Goal: Transaction & Acquisition: Purchase product/service

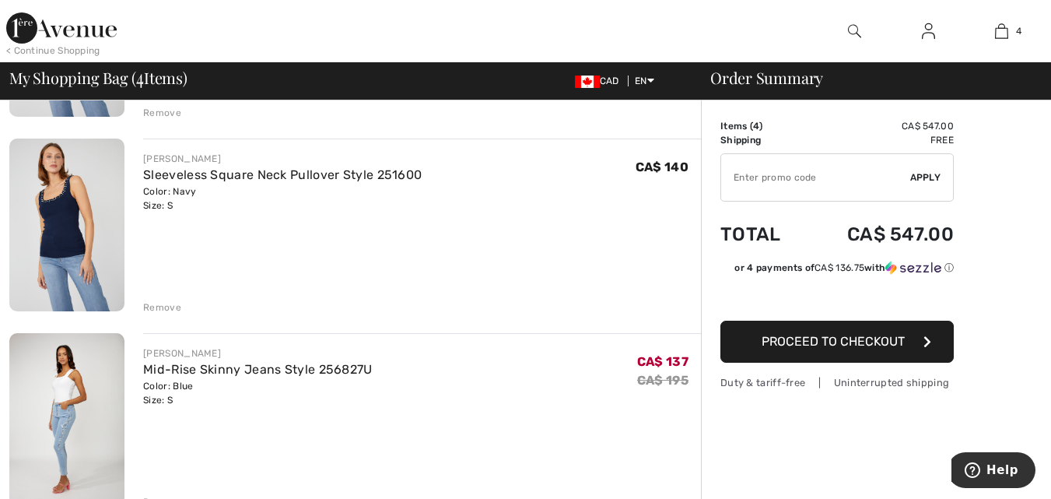
scroll to position [274, 0]
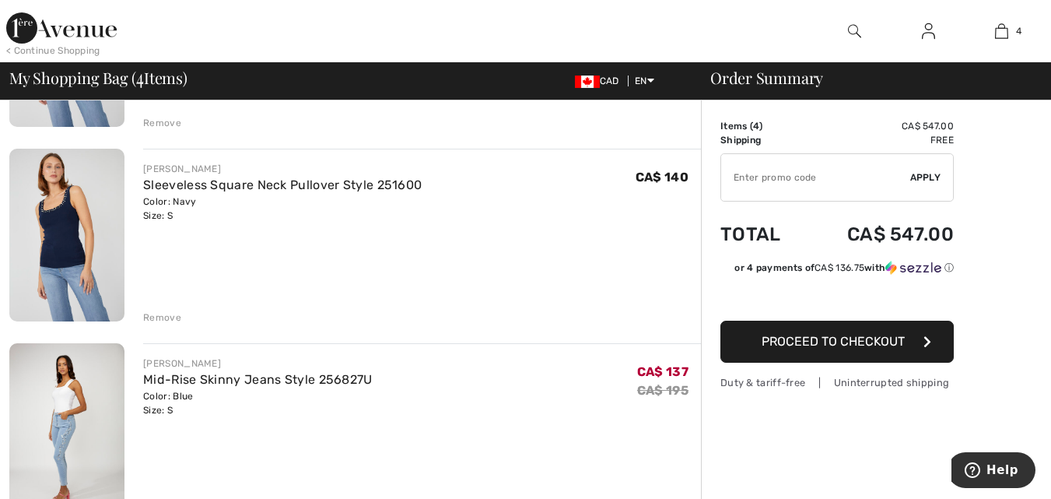
click at [159, 317] on div "Remove" at bounding box center [162, 317] width 38 height 14
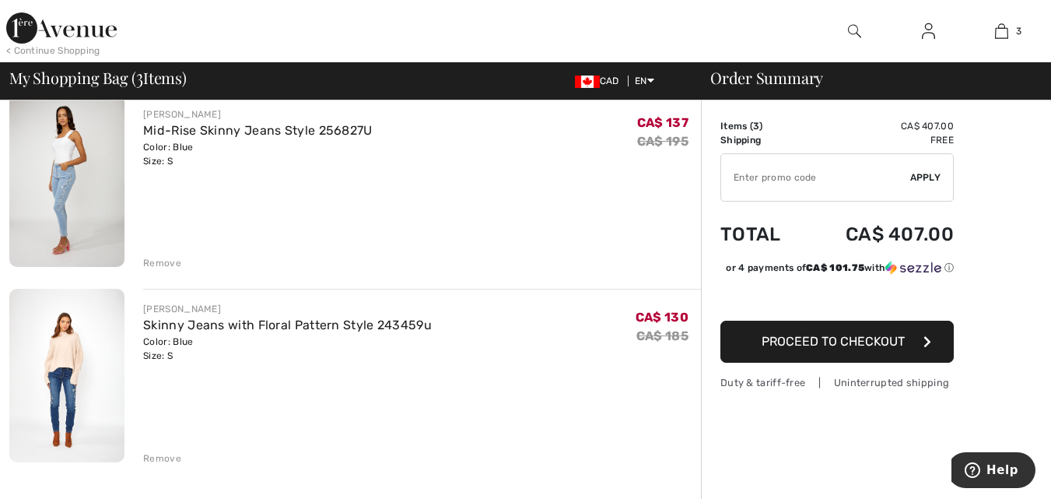
scroll to position [329, 0]
click at [198, 330] on link "Skinny Jeans with Floral Pattern Style 243459u" at bounding box center [287, 324] width 289 height 15
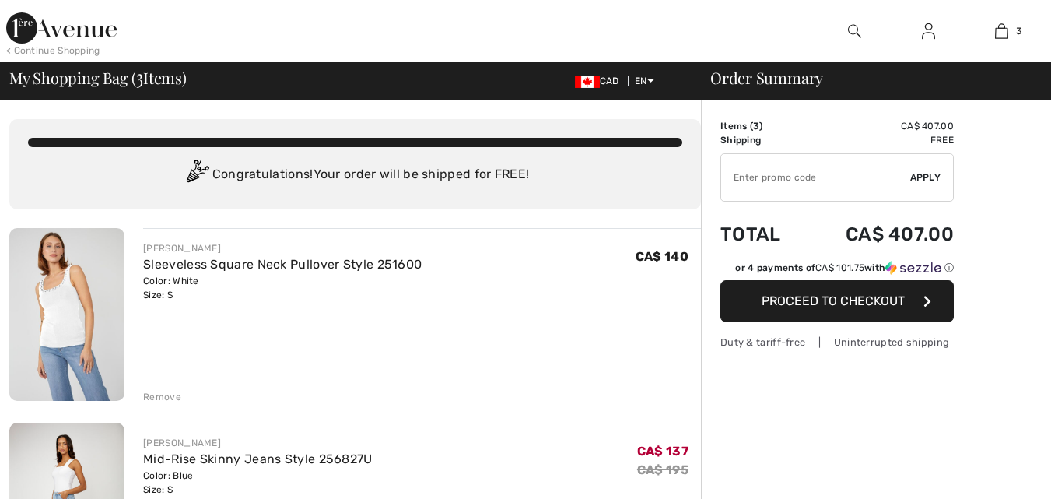
click at [369, 331] on div "[PERSON_NAME] Sleeveless Square Neck Pullover Style 251600 Color: White Size: S…" at bounding box center [422, 316] width 558 height 176
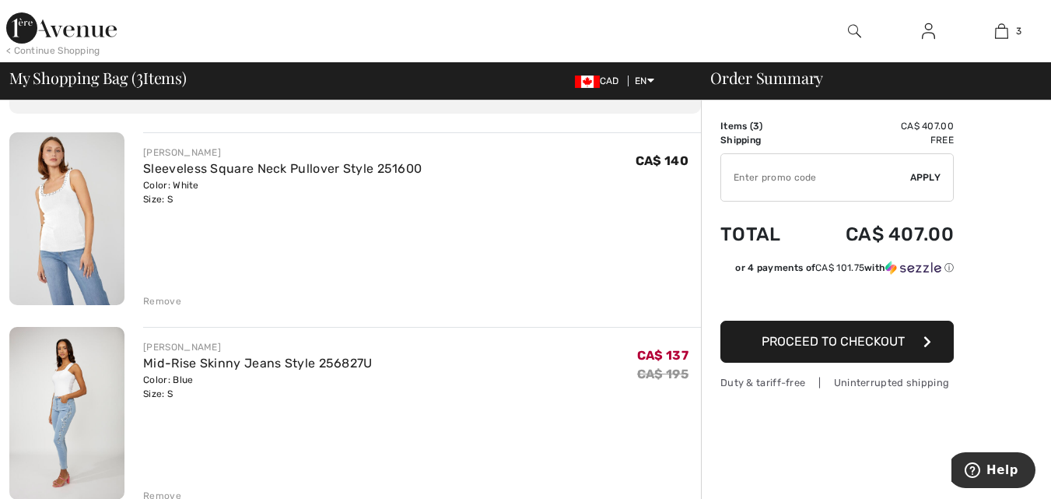
scroll to position [99, 0]
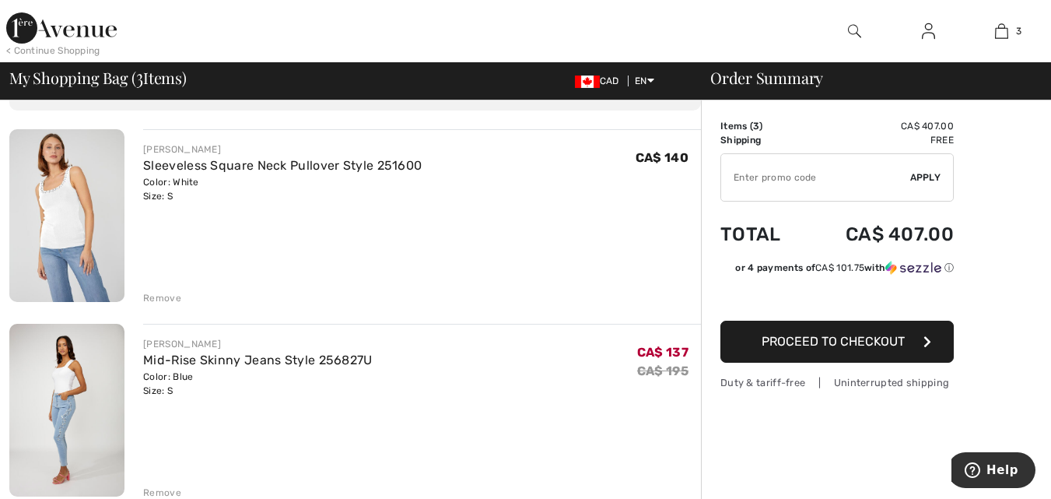
click at [403, 382] on div "FRANK LYMAN Mid-Rise Skinny Jeans Style 256827U Color: Blue Size: S Final Sale …" at bounding box center [422, 367] width 558 height 61
click at [268, 361] on link "Mid-Rise Skinny Jeans Style 256827U" at bounding box center [257, 359] width 229 height 15
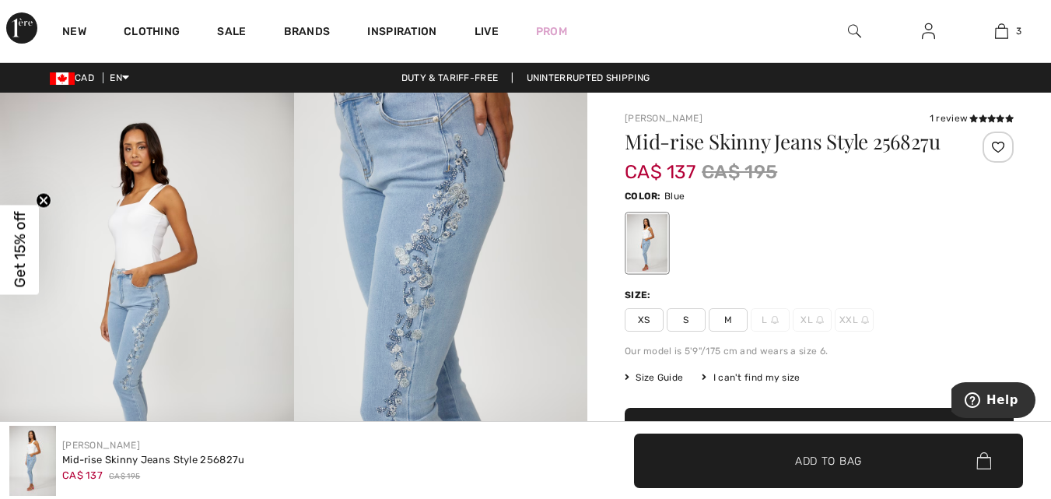
click at [473, 226] on img at bounding box center [441, 313] width 294 height 440
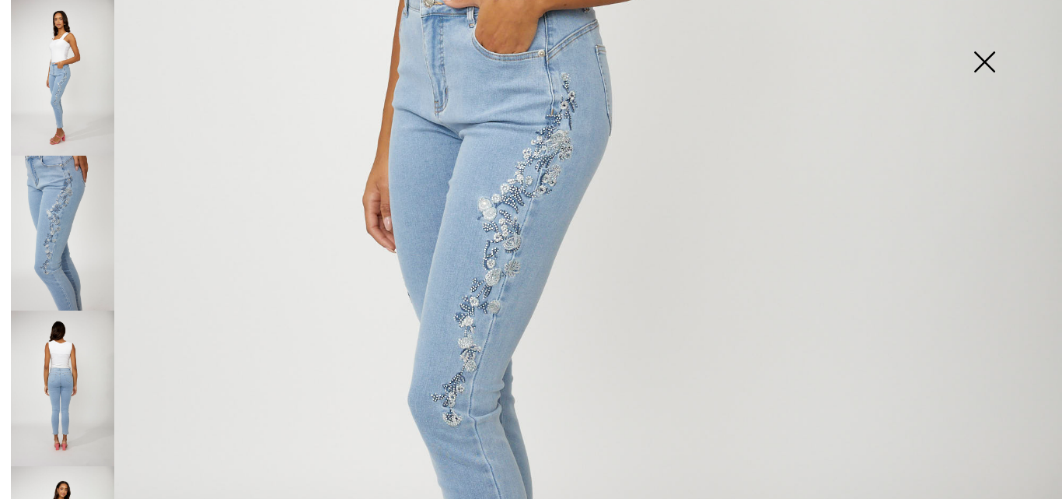
scroll to position [646, 0]
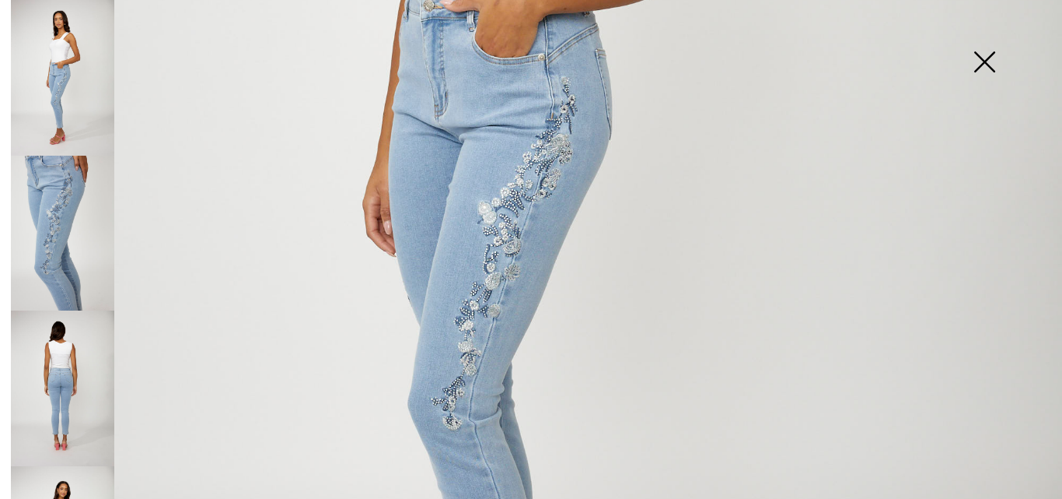
click at [68, 207] on img at bounding box center [62, 234] width 103 height 156
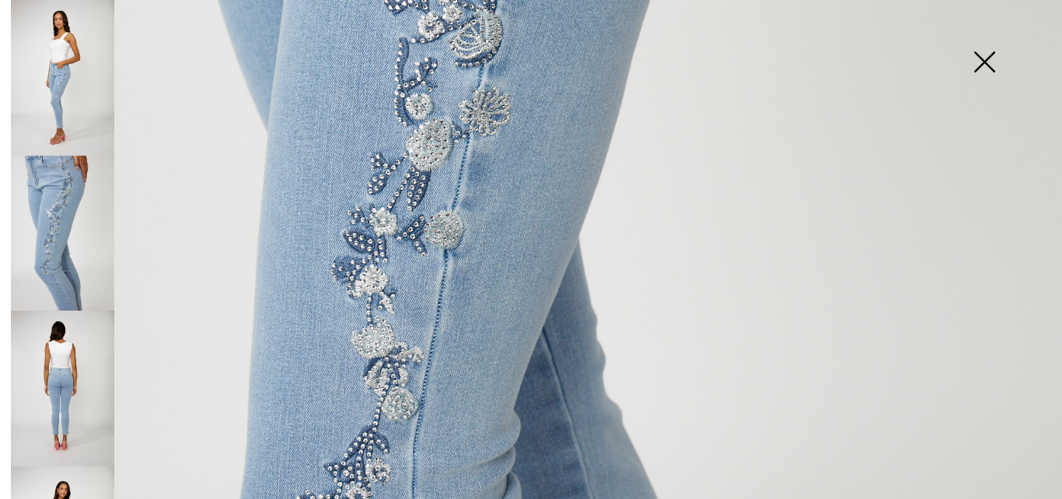
click at [79, 359] on img at bounding box center [62, 388] width 103 height 156
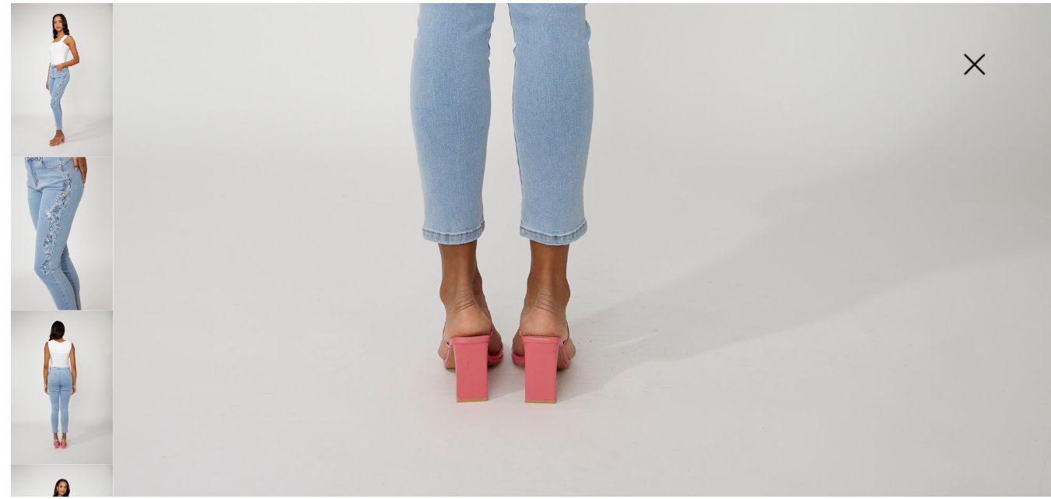
scroll to position [1031, 0]
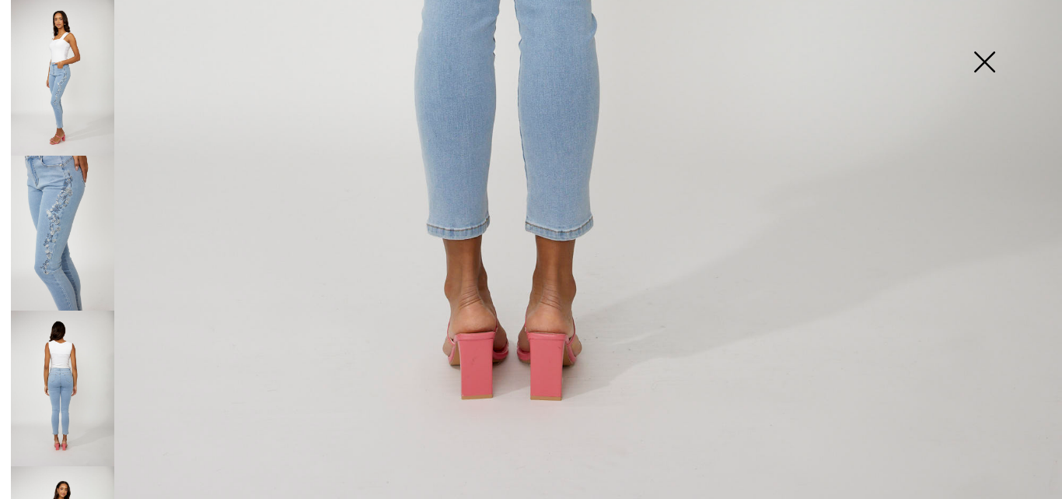
click at [997, 71] on img at bounding box center [985, 63] width 78 height 80
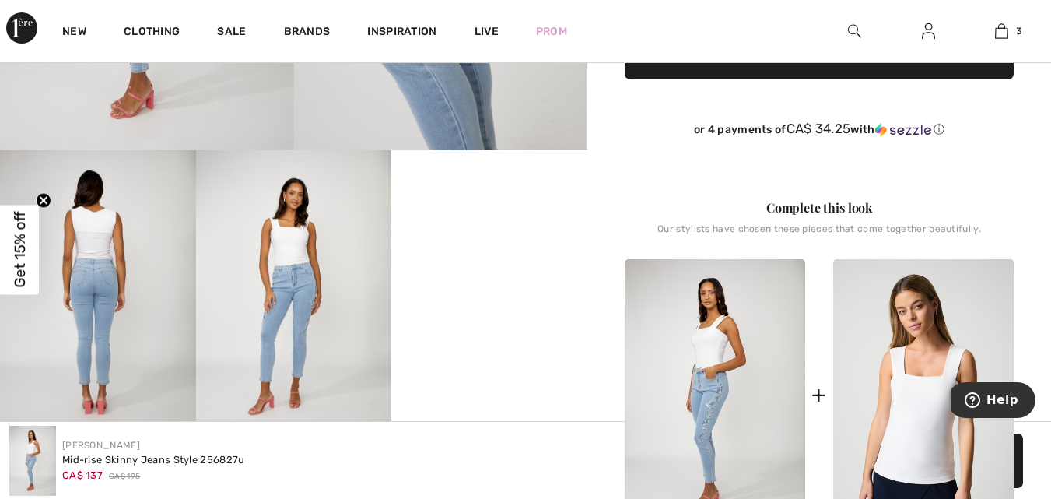
scroll to position [383, 0]
click at [519, 247] on video "Your browser does not support the video tag." at bounding box center [489, 198] width 196 height 98
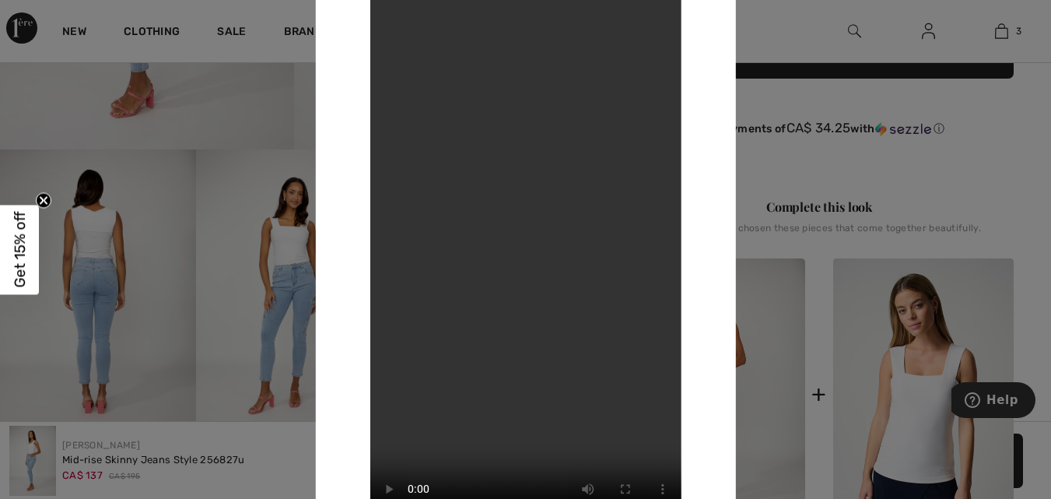
click at [981, 109] on div at bounding box center [525, 249] width 1051 height 499
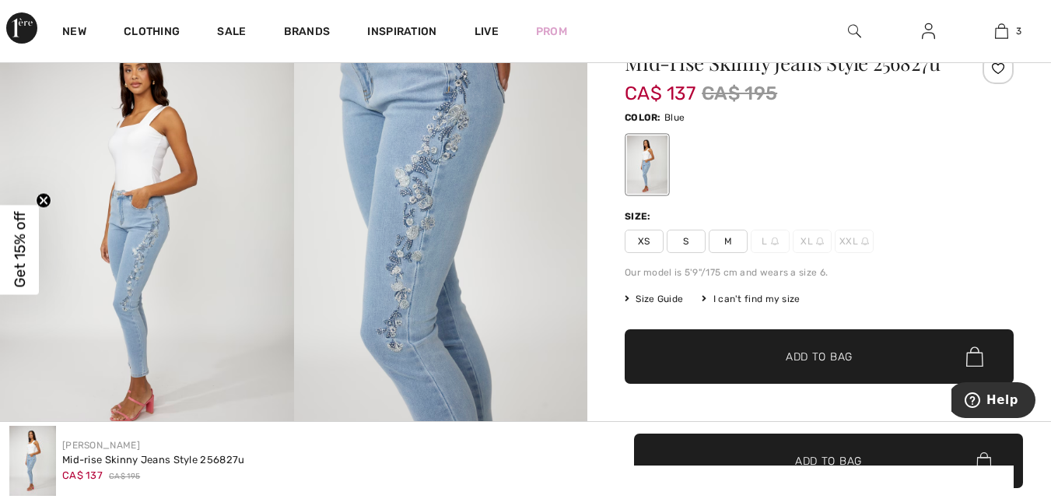
scroll to position [0, 0]
